Goal: Information Seeking & Learning: Learn about a topic

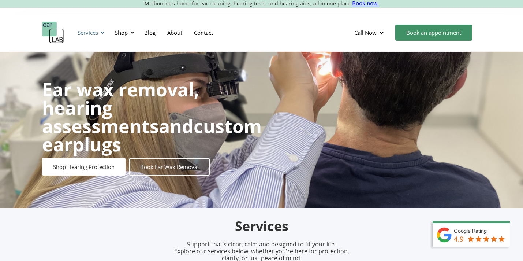
click at [95, 32] on div "Services" at bounding box center [88, 32] width 21 height 7
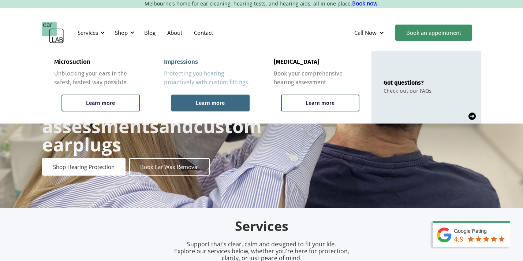
click at [209, 106] on div "Learn more" at bounding box center [210, 103] width 29 height 7
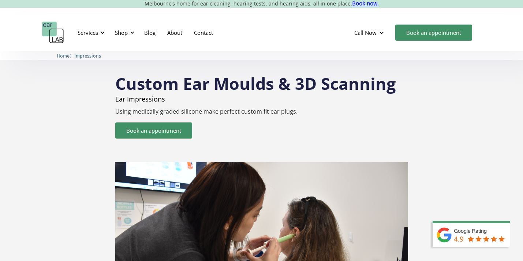
click at [514, 29] on div "Services Microsuction Unblocking your ears in the safest, fastest way possible.…" at bounding box center [261, 32] width 523 height 37
click at [91, 33] on div "Services" at bounding box center [88, 32] width 21 height 7
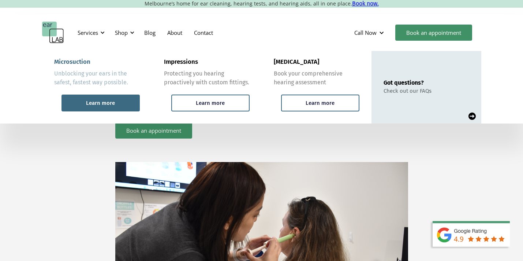
click at [107, 103] on div "Learn more" at bounding box center [100, 103] width 29 height 7
